Goal: Check status: Check status

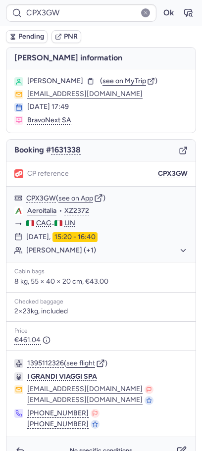
scroll to position [20, 0]
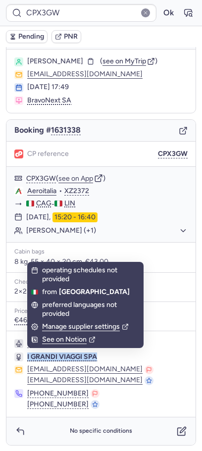
copy span "I GRANDI VIAGGI SPA"
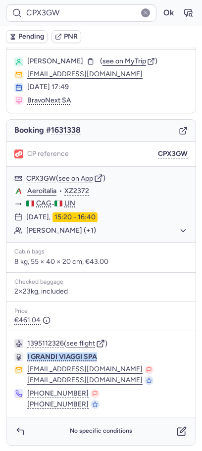
drag, startPoint x: 102, startPoint y: 355, endPoint x: 26, endPoint y: 354, distance: 76.3
click at [26, 355] on div "1395112326 ( see flight ) I GRANDI VIAGGI SPA [EMAIL_ADDRESS][DOMAIN_NAME] [DOM…" at bounding box center [100, 374] width 189 height 86
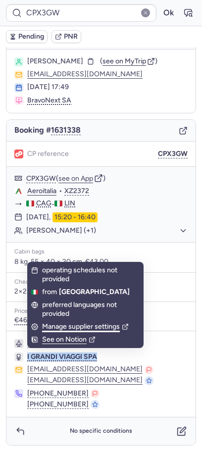
click at [68, 324] on div "Manage supplier settings" at bounding box center [85, 326] width 87 height 9
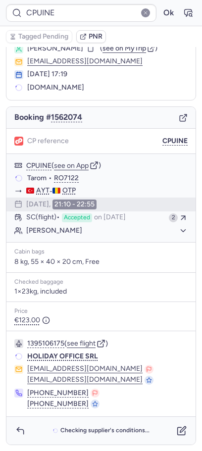
scroll to position [33, 0]
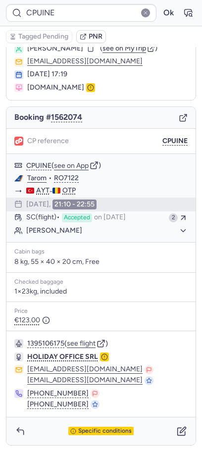
type input "CPXGRG"
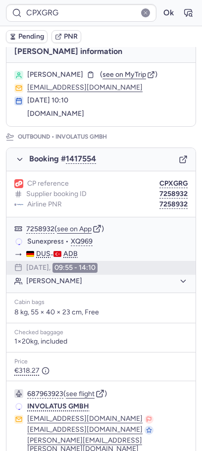
scroll to position [51, 0]
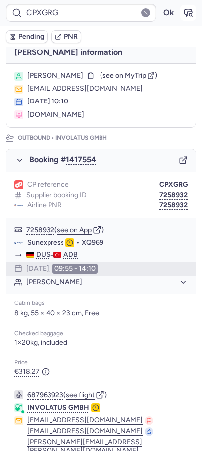
click at [186, 11] on icon "button" at bounding box center [188, 13] width 10 height 10
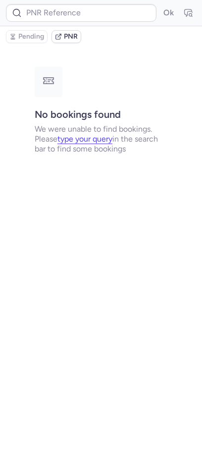
scroll to position [0, 0]
type input "CPXGRG"
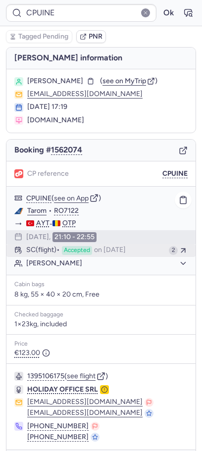
click at [77, 247] on span "Accepted" at bounding box center [77, 250] width 30 height 9
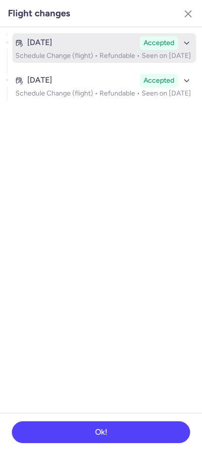
click at [117, 60] on p "Schedule Change (flight) • Refundable • Seen on [DATE]" at bounding box center [104, 56] width 178 height 8
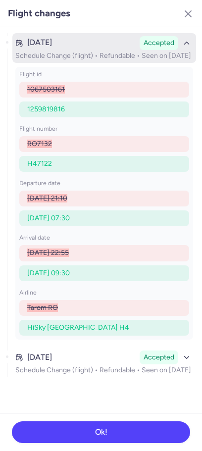
click at [117, 125] on li "flight id 1067503161 1259819816" at bounding box center [104, 148] width 170 height 47
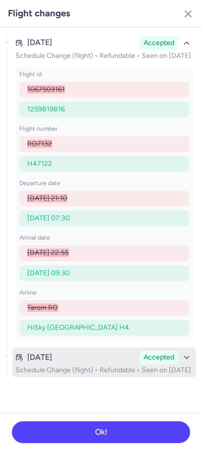
click at [116, 362] on div "[DATE]" at bounding box center [75, 357] width 120 height 9
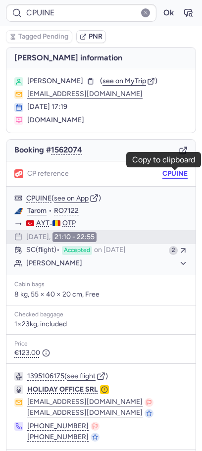
click at [169, 171] on button "CPUINE" at bounding box center [174, 174] width 25 height 8
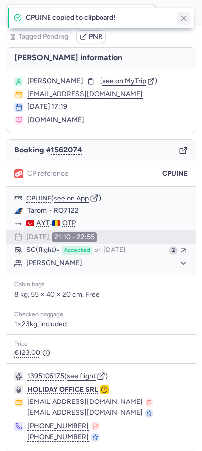
click at [182, 19] on icon "button" at bounding box center [183, 18] width 9 height 9
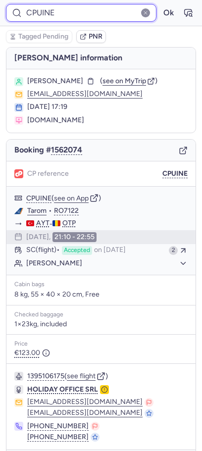
click at [97, 16] on input "CPUINE" at bounding box center [81, 13] width 151 height 18
click at [160, 5] on button "Ok" at bounding box center [168, 13] width 16 height 16
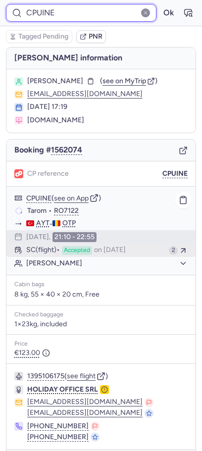
scroll to position [33, 0]
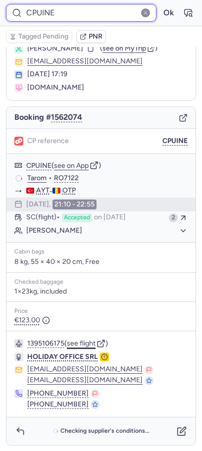
click at [82, 342] on button "see flight" at bounding box center [81, 344] width 29 height 8
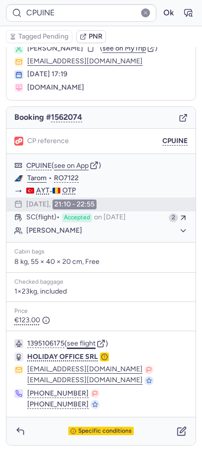
type input "CPXGRG"
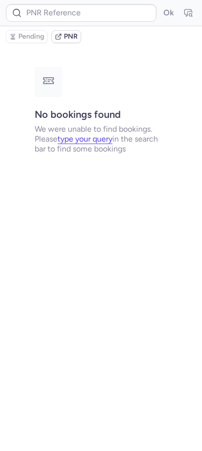
scroll to position [0, 0]
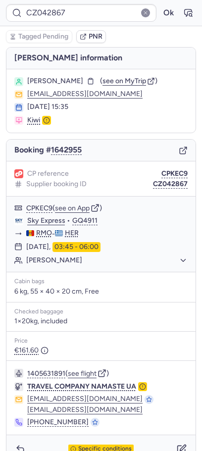
type input "CPYM7A"
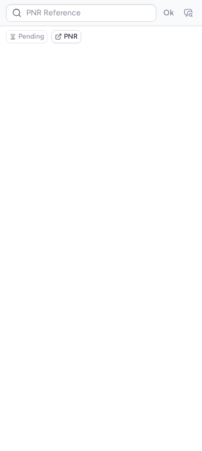
type input "CPQ997"
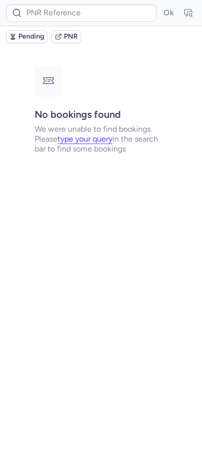
type input "CPYM7A"
